Goal: Information Seeking & Learning: Learn about a topic

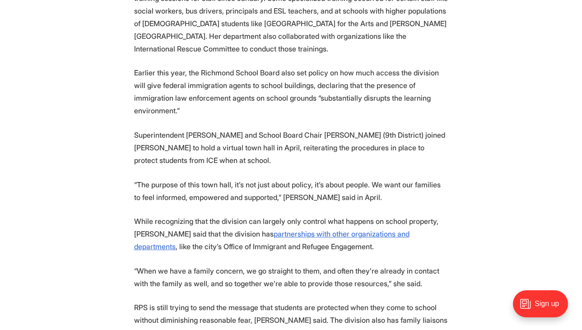
scroll to position [2136, 0]
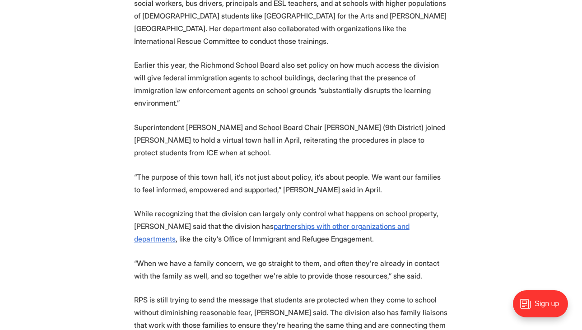
click at [297, 134] on p "Superintendent [PERSON_NAME] and School Board Chair [PERSON_NAME] (9th District…" at bounding box center [291, 140] width 314 height 38
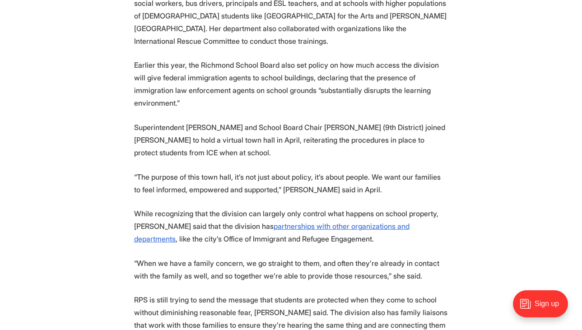
click at [297, 134] on p "Superintendent [PERSON_NAME] and School Board Chair [PERSON_NAME] (9th District…" at bounding box center [291, 140] width 314 height 38
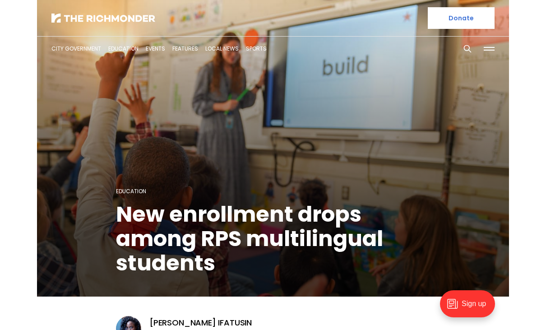
scroll to position [0, 0]
